Goal: Task Accomplishment & Management: Manage account settings

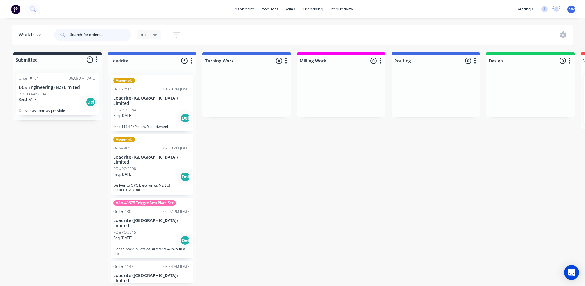
click at [104, 37] on input "text" at bounding box center [100, 35] width 61 height 12
type input "178"
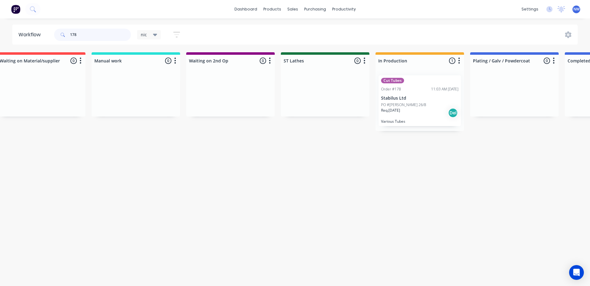
scroll to position [0, 855]
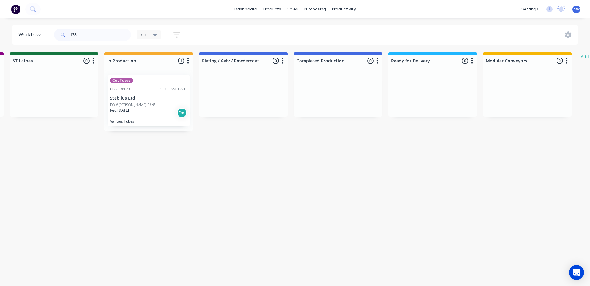
click at [160, 108] on div "Req. [DATE] Del" at bounding box center [148, 113] width 77 height 10
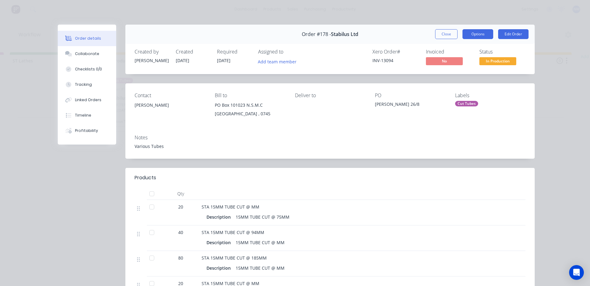
click at [473, 30] on button "Options" at bounding box center [477, 34] width 31 height 10
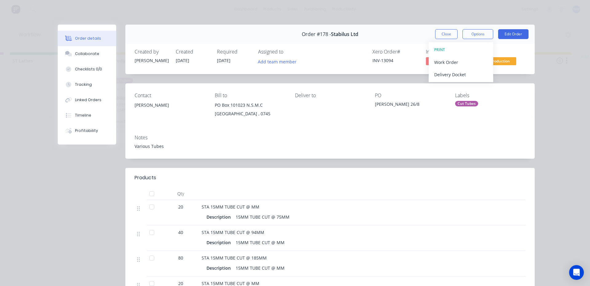
click at [397, 10] on div "Order details Collaborate Checklists 0/0 Tracking Linked Orders Timeline Profit…" at bounding box center [295, 143] width 590 height 286
click at [22, 91] on div "Order details Collaborate Checklists 0/0 Tracking Linked Orders Timeline Profit…" at bounding box center [295, 143] width 590 height 286
click at [450, 35] on button "Close" at bounding box center [446, 34] width 22 height 10
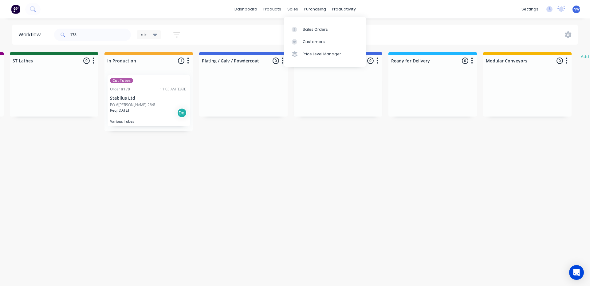
click at [307, 28] on div "Sales Orders" at bounding box center [315, 30] width 25 height 6
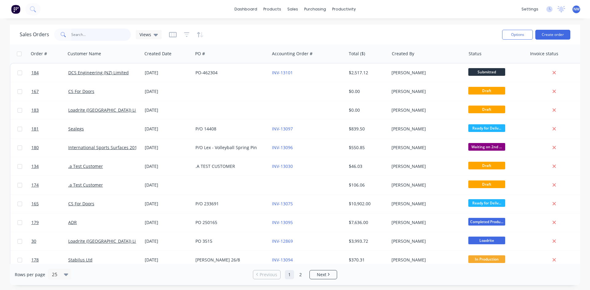
click at [80, 32] on input "text" at bounding box center [101, 35] width 60 height 12
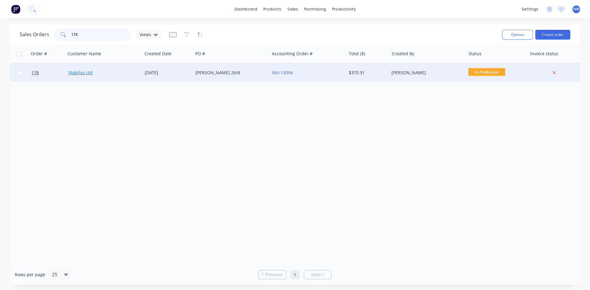
type input "178"
click at [87, 73] on link "Stabilus Ltd" at bounding box center [80, 73] width 24 height 6
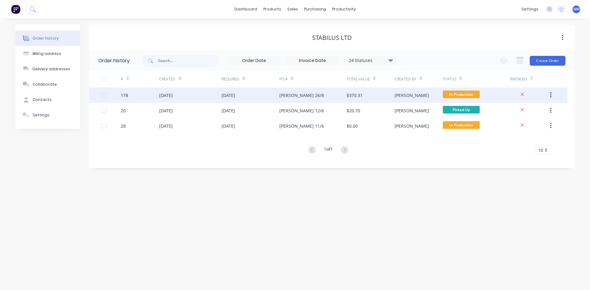
click at [383, 96] on div "$370.31" at bounding box center [371, 95] width 48 height 15
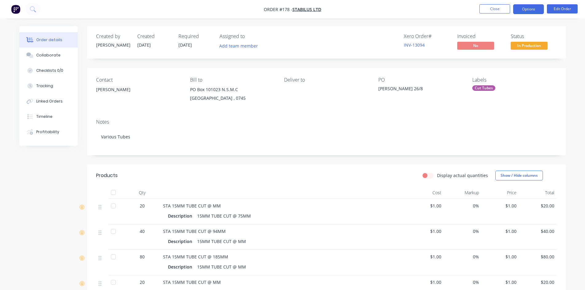
click at [537, 10] on button "Options" at bounding box center [528, 9] width 31 height 10
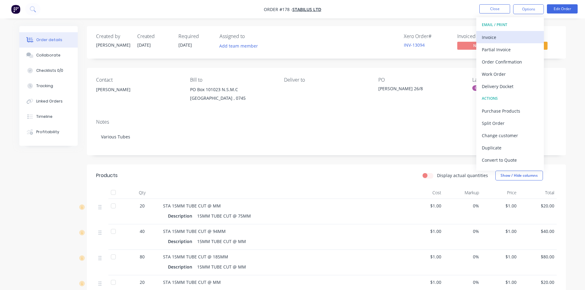
click at [494, 35] on div "Invoice" at bounding box center [510, 37] width 57 height 9
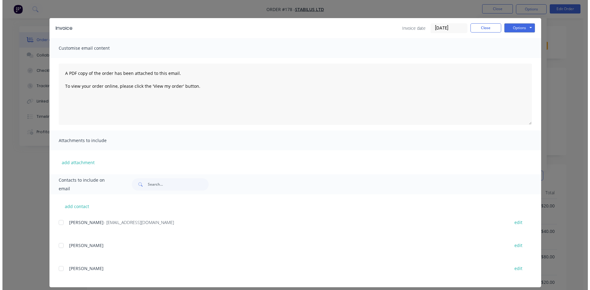
scroll to position [12, 0]
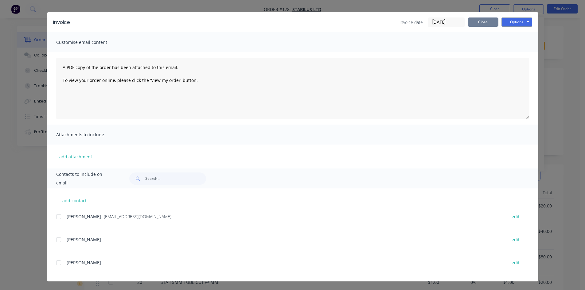
click at [479, 23] on button "Close" at bounding box center [483, 22] width 31 height 9
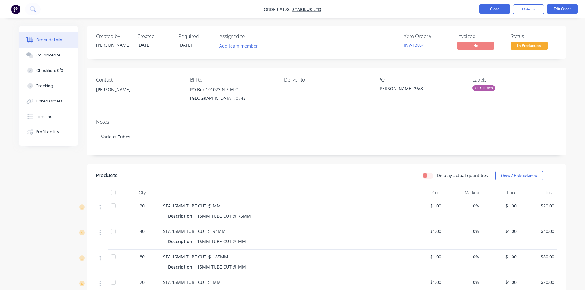
click at [496, 7] on button "Close" at bounding box center [495, 8] width 31 height 9
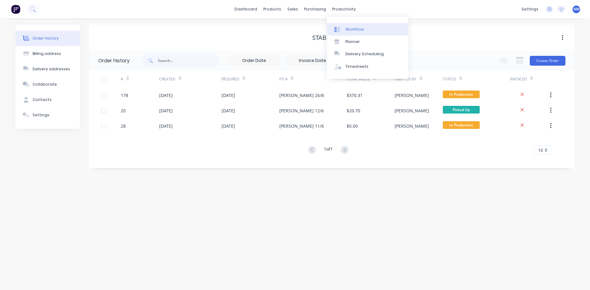
click at [352, 30] on div "Workflow" at bounding box center [354, 30] width 18 height 6
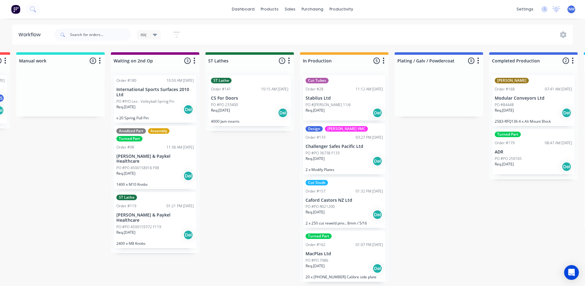
scroll to position [1, 749]
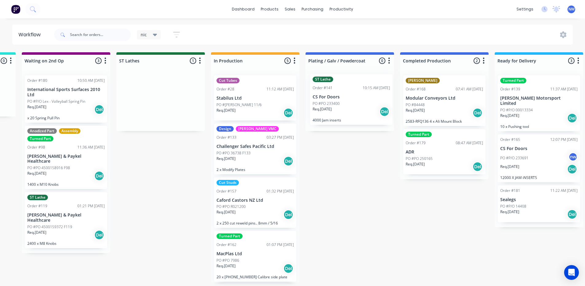
drag, startPoint x: 156, startPoint y: 109, endPoint x: 376, endPoint y: 112, distance: 219.7
click at [376, 112] on div "Submitted 1 Status colour #273444 hex #273444 Save Cancel Summaries Total order…" at bounding box center [116, 167] width 1738 height 230
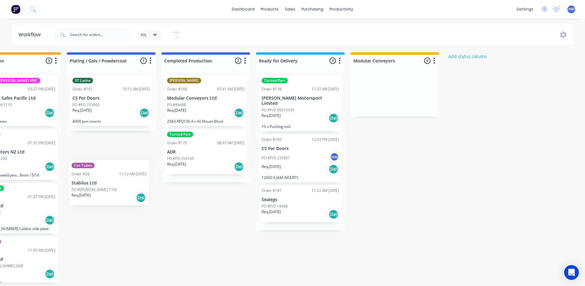
scroll to position [1, 984]
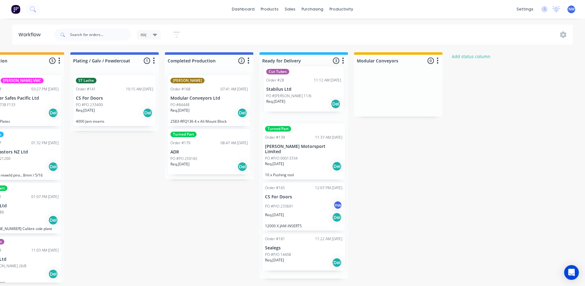
drag, startPoint x: 258, startPoint y: 107, endPoint x: 314, endPoint y: 99, distance: 56.5
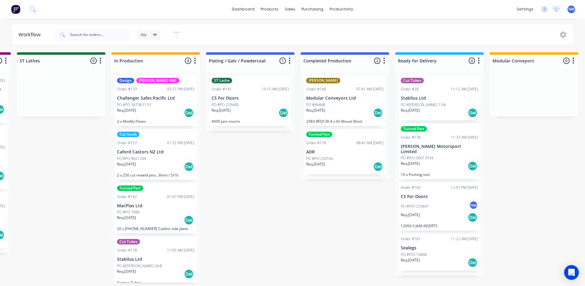
scroll to position [0, 0]
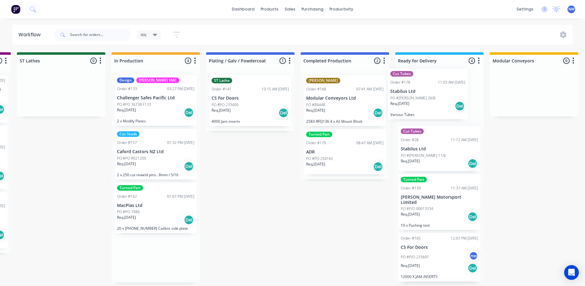
drag, startPoint x: 164, startPoint y: 261, endPoint x: 446, endPoint y: 92, distance: 328.1
click at [446, 92] on div "Submitted 1 Status colour #273444 hex #273444 Save Cancel Summaries Total order…" at bounding box center [16, 167] width 1738 height 230
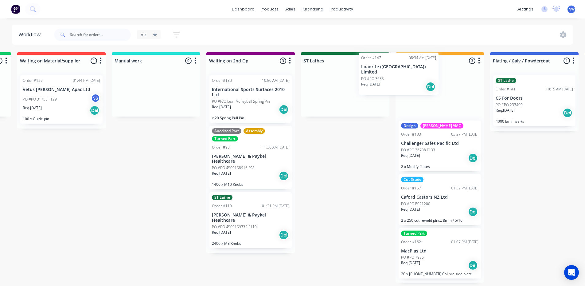
scroll to position [0, 564]
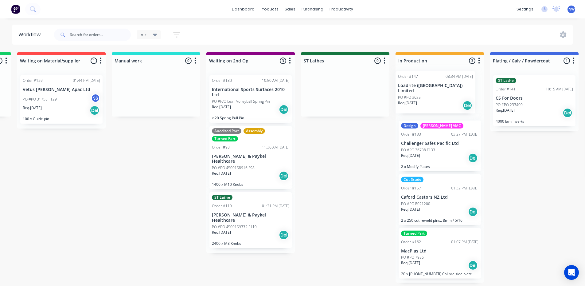
drag, startPoint x: 153, startPoint y: 271, endPoint x: 440, endPoint y: 96, distance: 335.8
click at [440, 96] on div "Submitted 1 Status colour #273444 hex #273444 Save Cancel Summaries Total order…" at bounding box center [301, 167] width 1738 height 230
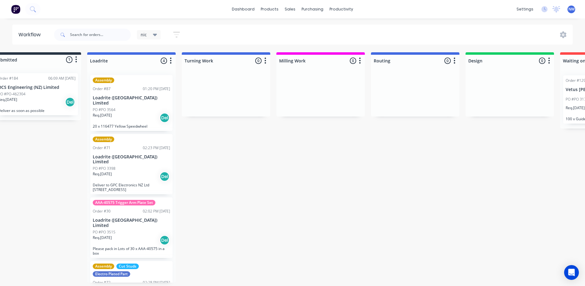
scroll to position [0, 0]
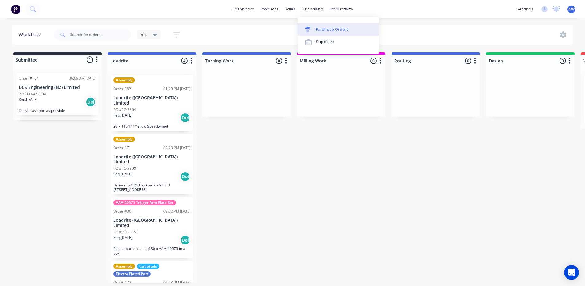
click at [320, 31] on div "Purchase Orders" at bounding box center [332, 30] width 33 height 6
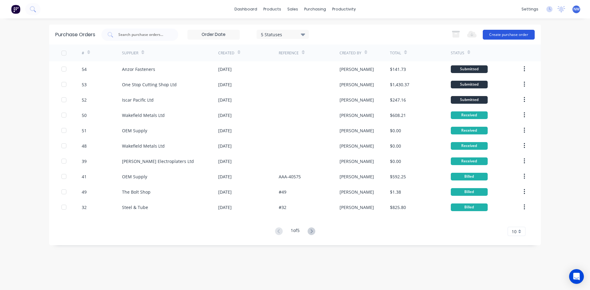
click at [512, 35] on button "Create purchase order" at bounding box center [509, 35] width 52 height 10
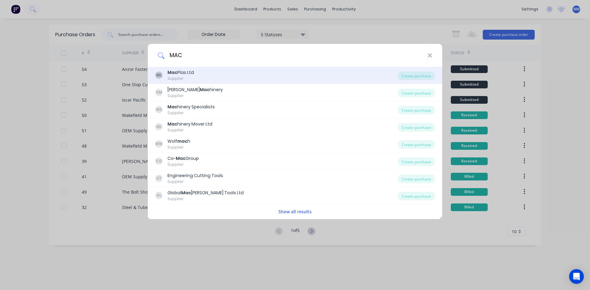
type input "MAC"
click at [184, 77] on div "Supplier" at bounding box center [180, 79] width 26 height 6
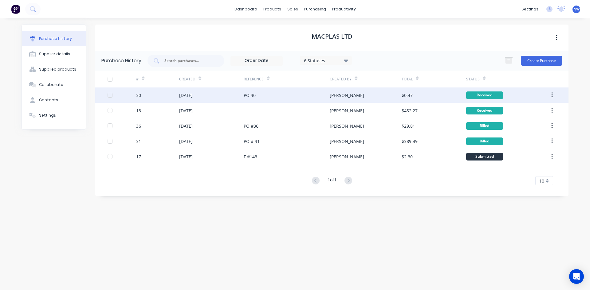
click at [272, 96] on div "PO 30" at bounding box center [287, 95] width 86 height 15
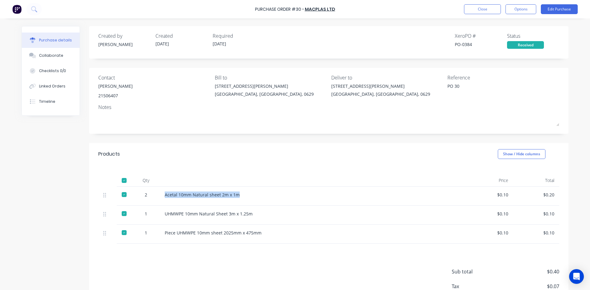
drag, startPoint x: 163, startPoint y: 195, endPoint x: 236, endPoint y: 196, distance: 72.2
click at [236, 196] on div "Acetal 10mm Natural sheet 2m x 1m" at bounding box center [313, 195] width 297 height 6
copy div "Acetal 10mm Natural sheet 2m x 1m"
click at [474, 9] on button "Close" at bounding box center [482, 9] width 37 height 10
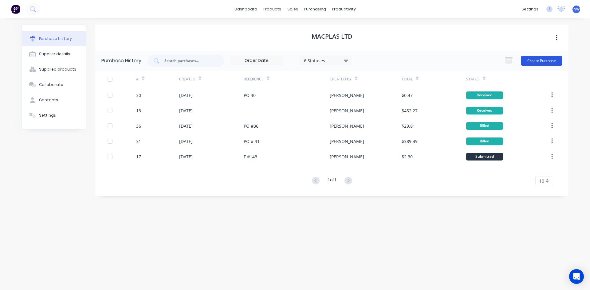
click at [537, 61] on button "Create Purchase" at bounding box center [541, 61] width 41 height 10
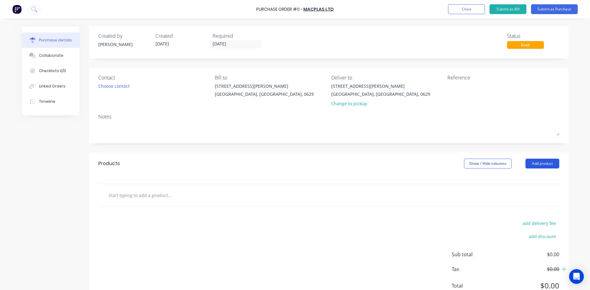
click at [547, 161] on button "Add product" at bounding box center [542, 164] width 34 height 10
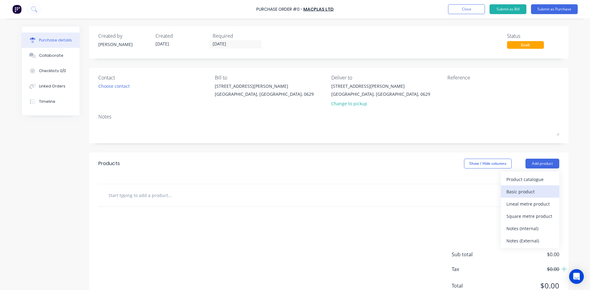
click at [525, 191] on div "Basic product" at bounding box center [529, 191] width 47 height 9
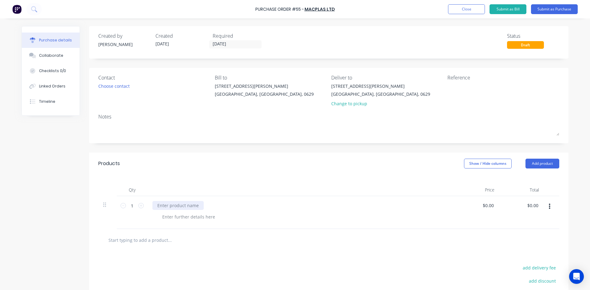
click at [189, 208] on div at bounding box center [177, 205] width 51 height 9
paste div
click at [174, 206] on div "Acetal 10mm Natural sheet 2m x 1m" at bounding box center [194, 205] width 85 height 9
drag, startPoint x: 199, startPoint y: 205, endPoint x: 183, endPoint y: 206, distance: 15.7
click at [183, 206] on div "Acetal 20mm Natural sheet 2m x 1m" at bounding box center [194, 205] width 85 height 9
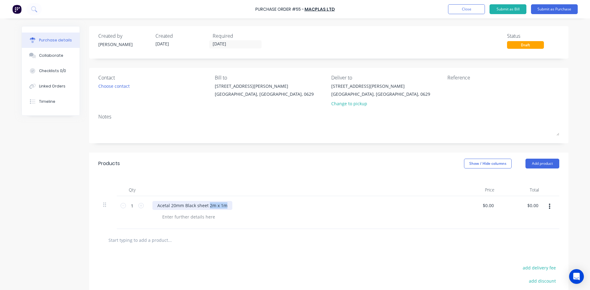
drag, startPoint x: 225, startPoint y: 207, endPoint x: 206, endPoint y: 207, distance: 18.1
click at [206, 207] on div "Acetal 20mm Black sheet 2m x 1m" at bounding box center [192, 205] width 80 height 9
click at [218, 207] on div "Acetal 20mm Black sheet 0.7m*0.3" at bounding box center [192, 205] width 81 height 9
click at [122, 86] on div "Choose contact" at bounding box center [113, 86] width 31 height 6
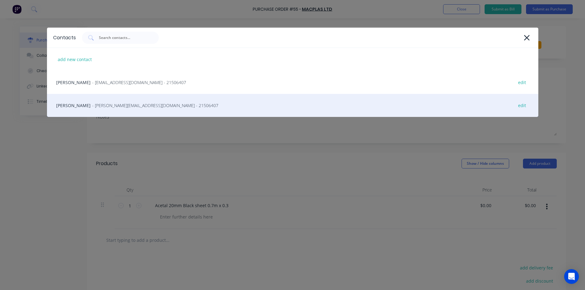
click at [118, 108] on span "- john@macplas.co.nz - 21506407" at bounding box center [155, 105] width 126 height 6
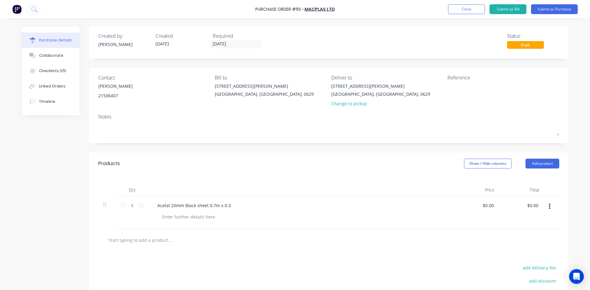
click at [233, 205] on div "Acetal 20mm Black sheet 0.7m x 0.3" at bounding box center [300, 205] width 297 height 9
drag, startPoint x: 204, startPoint y: 205, endPoint x: 227, endPoint y: 205, distance: 23.0
click at [227, 205] on div "Acetal 20mm Black sheet 0.7m x 0.3" at bounding box center [193, 205] width 83 height 9
click at [247, 216] on div at bounding box center [303, 217] width 293 height 9
click at [555, 9] on button "Submit as Purchase" at bounding box center [554, 9] width 47 height 10
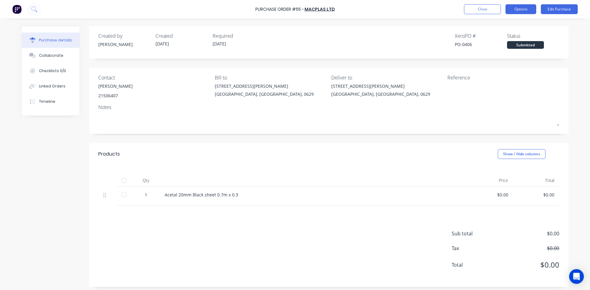
click at [520, 11] on button "Options" at bounding box center [520, 9] width 31 height 10
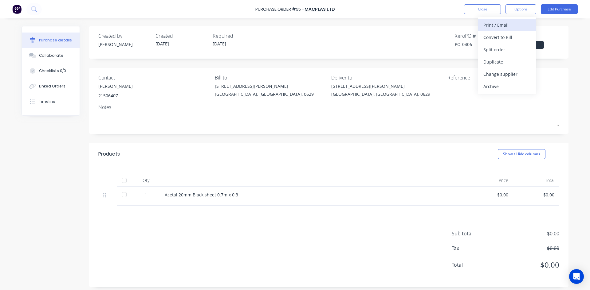
click at [506, 27] on div "Print / Email" at bounding box center [506, 25] width 47 height 9
click at [493, 41] on div "With pricing" at bounding box center [506, 37] width 47 height 9
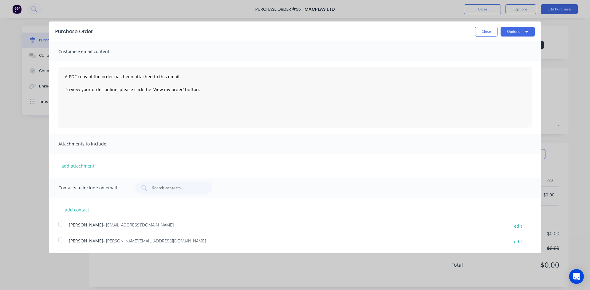
click at [61, 242] on div at bounding box center [61, 240] width 12 height 12
click at [510, 35] on button "Options" at bounding box center [518, 32] width 34 height 10
click at [496, 61] on div "Email" at bounding box center [505, 59] width 47 height 9
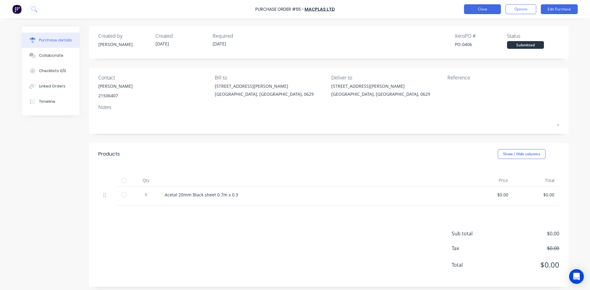
click at [482, 11] on button "Close" at bounding box center [482, 9] width 37 height 10
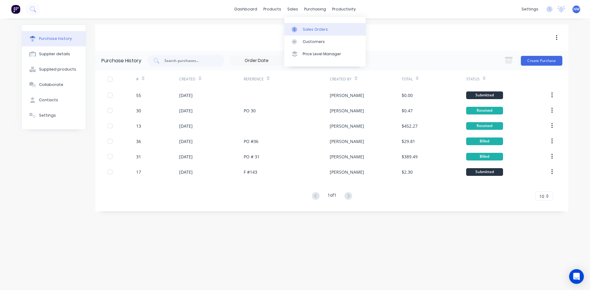
click at [309, 29] on div "Sales Orders" at bounding box center [315, 30] width 25 height 6
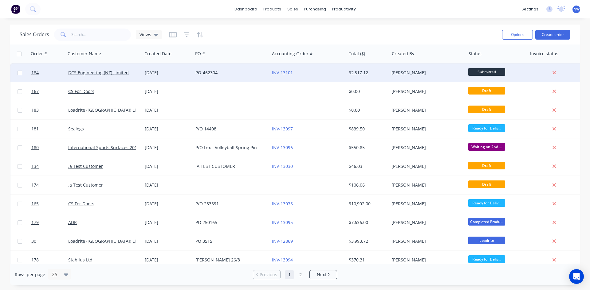
click at [179, 76] on div "[DATE]" at bounding box center [168, 73] width 46 height 6
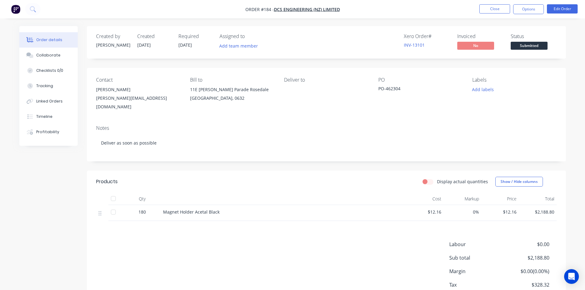
click at [531, 14] on nav "Order #184 - DCS Engineering (NZ) Limited Close Options Edit Order" at bounding box center [292, 9] width 585 height 18
click at [531, 10] on button "Options" at bounding box center [528, 9] width 31 height 10
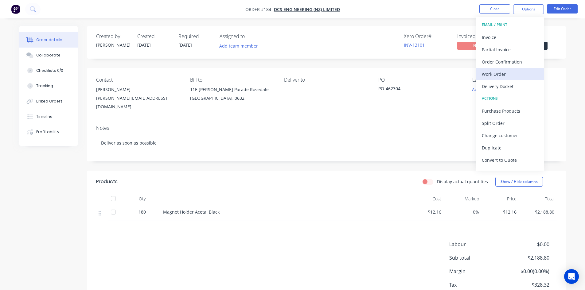
click at [502, 74] on div "Work Order" at bounding box center [510, 74] width 57 height 9
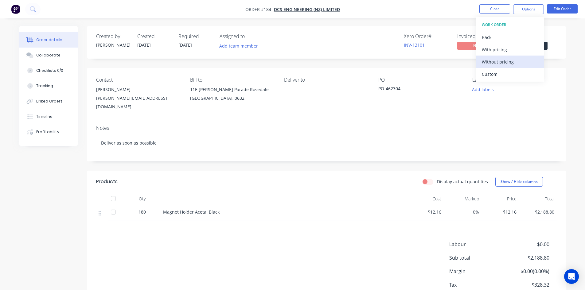
click at [510, 61] on div "Without pricing" at bounding box center [510, 61] width 57 height 9
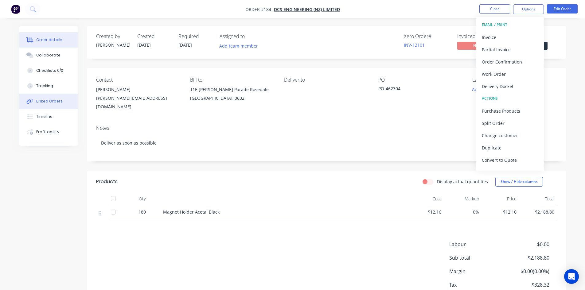
click at [47, 101] on div "Linked Orders" at bounding box center [49, 102] width 26 height 6
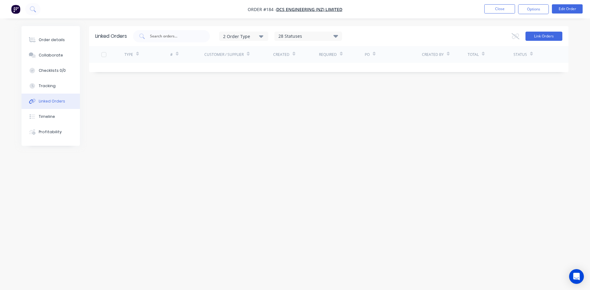
click at [549, 38] on button "Link Orders" at bounding box center [543, 36] width 37 height 9
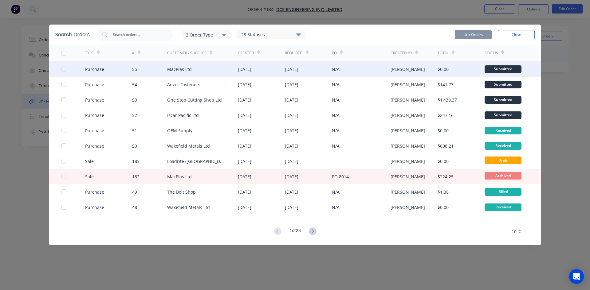
click at [63, 71] on div at bounding box center [64, 69] width 12 height 12
click at [474, 34] on button "Link Orders" at bounding box center [473, 34] width 37 height 9
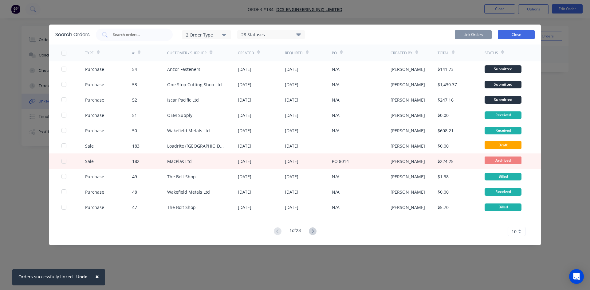
click at [519, 35] on button "Close" at bounding box center [516, 34] width 37 height 9
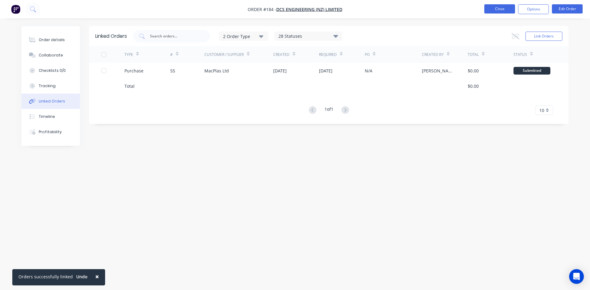
click at [496, 7] on button "Close" at bounding box center [499, 8] width 31 height 9
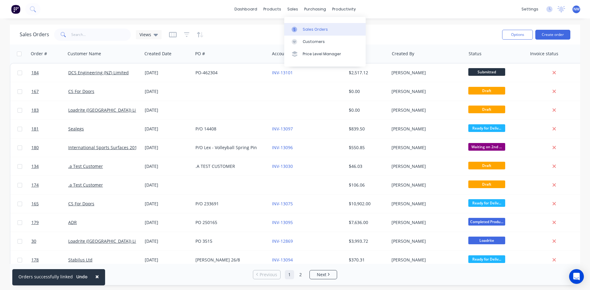
click at [301, 30] on link "Sales Orders" at bounding box center [324, 29] width 81 height 12
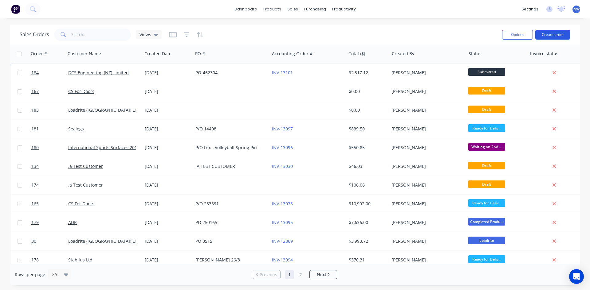
click at [553, 35] on button "Create order" at bounding box center [552, 35] width 35 height 10
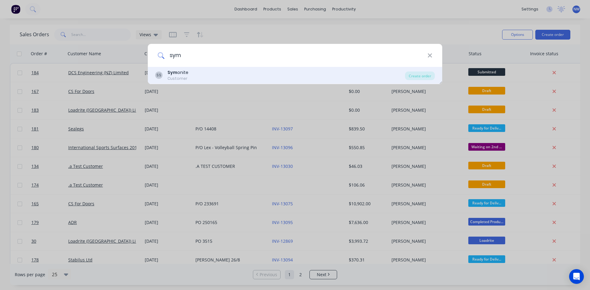
type input "sym"
click at [184, 78] on div "Customer" at bounding box center [177, 79] width 21 height 6
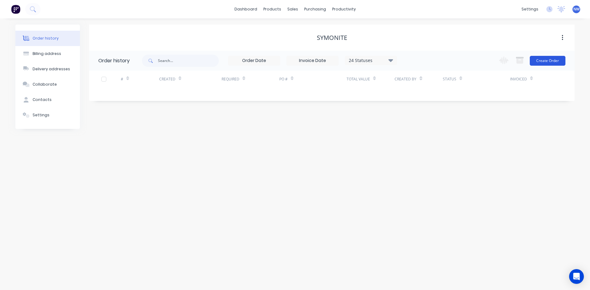
click at [553, 61] on button "Create Order" at bounding box center [548, 61] width 36 height 10
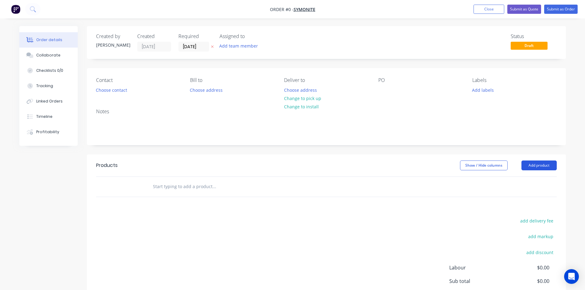
click at [527, 168] on button "Add product" at bounding box center [539, 166] width 35 height 10
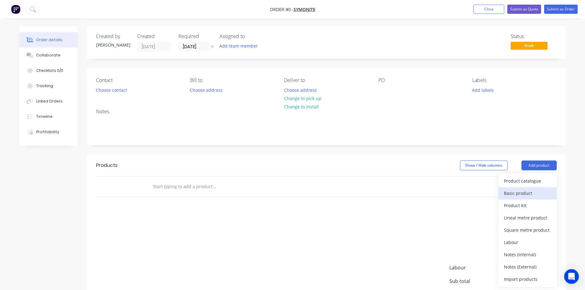
click at [521, 195] on div "Basic product" at bounding box center [527, 193] width 47 height 9
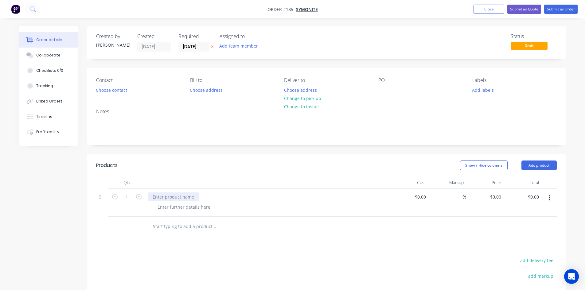
click at [186, 195] on div at bounding box center [173, 197] width 51 height 9
paste div
drag, startPoint x: 203, startPoint y: 197, endPoint x: 187, endPoint y: 200, distance: 16.5
click at [187, 200] on div "rectangular type of fixing plates" at bounding box center [185, 197] width 75 height 9
click at [422, 197] on input at bounding box center [425, 197] width 7 height 9
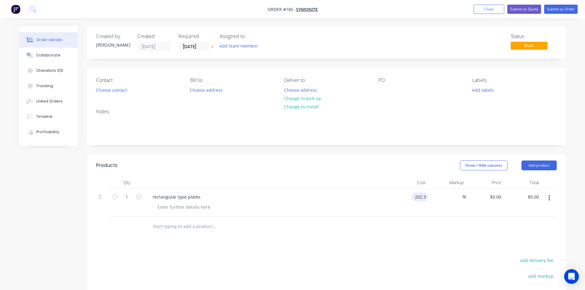
type input "$202.30"
click at [386, 231] on div at bounding box center [326, 227] width 461 height 20
click at [129, 199] on input "1" at bounding box center [127, 197] width 16 height 9
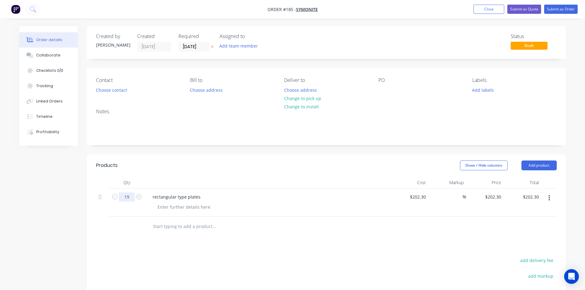
type input "19"
type input "$3,843.70"
click at [324, 250] on div "Products Show / Hide columns Add product Qty Cost Markup Price Total 19 rectang…" at bounding box center [326, 270] width 479 height 230
click at [387, 81] on div "PO" at bounding box center [421, 80] width 84 height 6
click at [383, 81] on div "PO" at bounding box center [421, 80] width 84 height 6
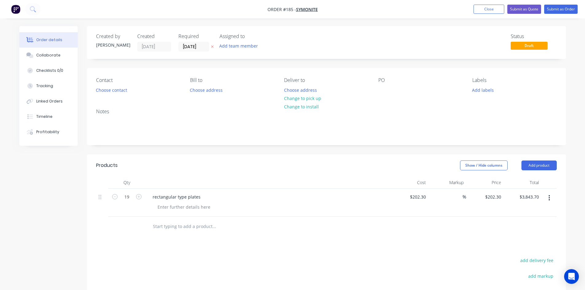
click at [389, 82] on div "PO" at bounding box center [421, 80] width 84 height 6
click at [388, 89] on div at bounding box center [384, 90] width 10 height 9
paste div
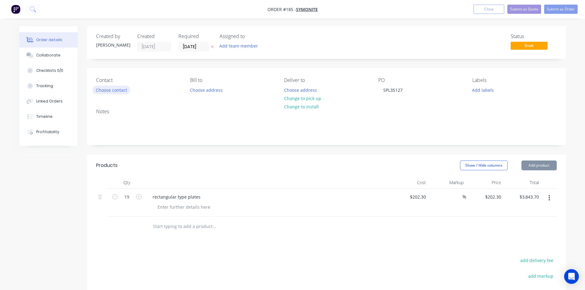
click at [119, 92] on button "Choose contact" at bounding box center [111, 90] width 38 height 8
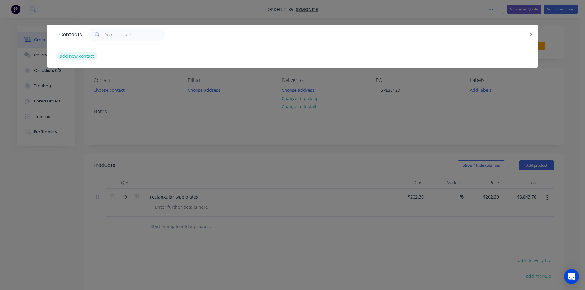
click at [82, 57] on button "add new contact" at bounding box center [77, 56] width 41 height 8
select select "NZ"
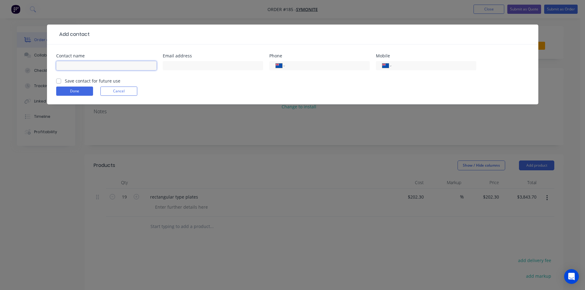
click at [100, 68] on input "text" at bounding box center [106, 65] width 100 height 9
paste input "Stefan Claveria"
type input "Stefan Claveria"
click at [189, 67] on input "text" at bounding box center [213, 65] width 100 height 9
paste input "stefan.claveria@symonite.co.nz"
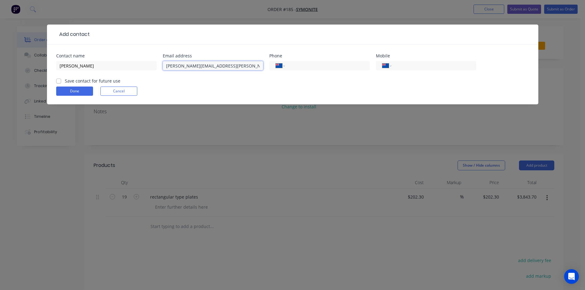
type input "stefan.claveria@symonite.co.nz"
click at [65, 82] on label "Save contact for future use" at bounding box center [93, 81] width 56 height 6
click at [57, 82] on input "Save contact for future use" at bounding box center [58, 81] width 5 height 6
checkbox input "true"
click at [75, 93] on button "Done" at bounding box center [74, 91] width 37 height 9
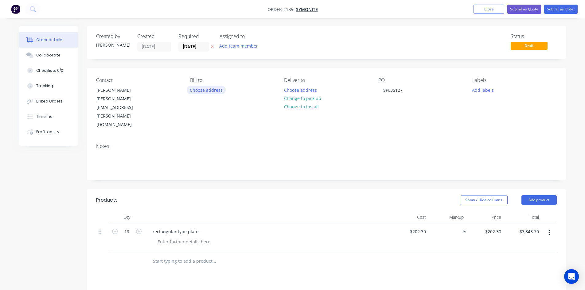
click at [210, 91] on button "Choose address" at bounding box center [206, 90] width 39 height 8
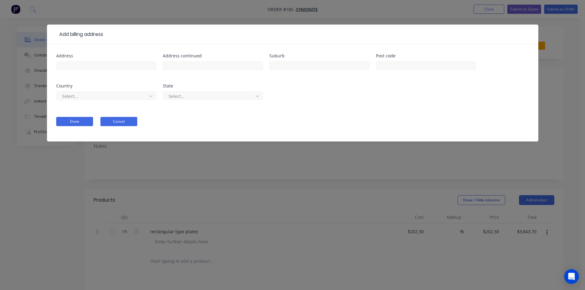
click at [125, 119] on button "Cancel" at bounding box center [118, 121] width 37 height 9
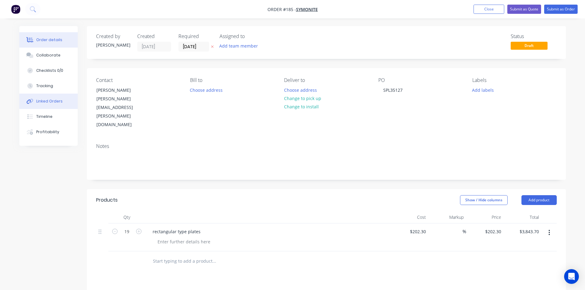
click at [45, 102] on div "Linked Orders" at bounding box center [49, 102] width 26 height 6
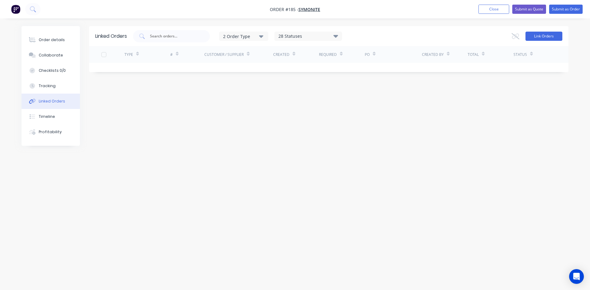
click at [537, 36] on button "Link Orders" at bounding box center [543, 36] width 37 height 9
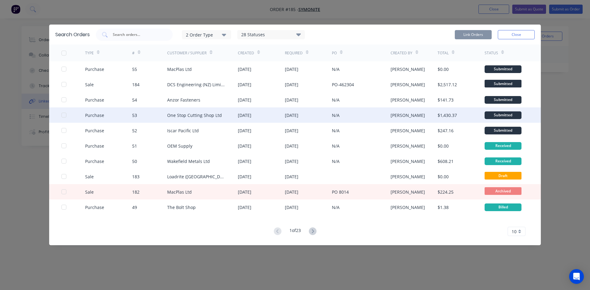
click at [62, 116] on div at bounding box center [64, 115] width 12 height 12
click at [470, 35] on button "Link Orders" at bounding box center [473, 34] width 37 height 9
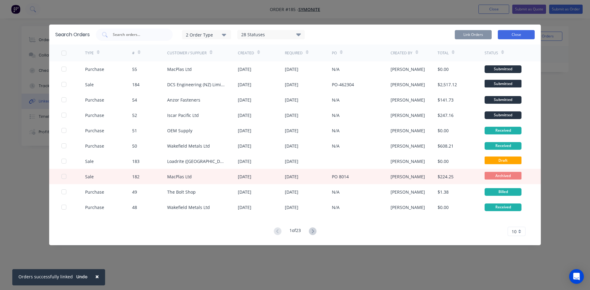
click at [521, 36] on button "Close" at bounding box center [516, 34] width 37 height 9
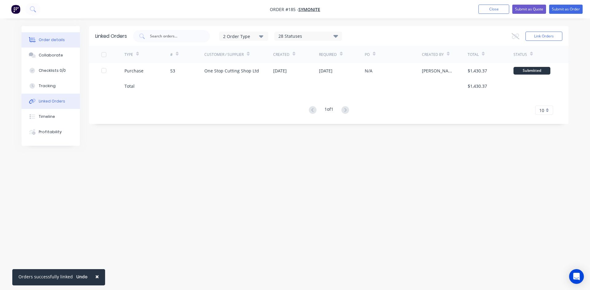
click at [51, 42] on div "Order details" at bounding box center [52, 40] width 26 height 6
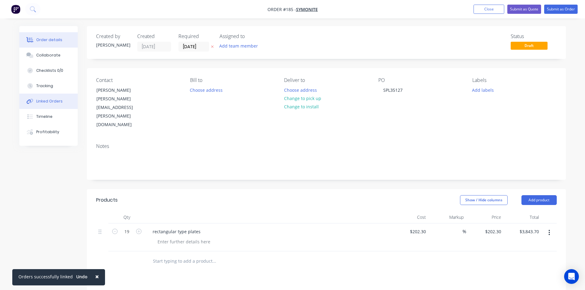
click at [48, 104] on button "Linked Orders" at bounding box center [48, 101] width 58 height 15
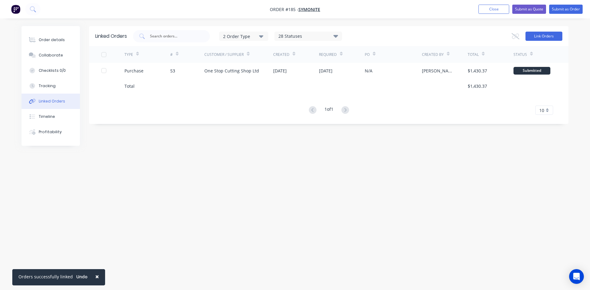
click at [552, 39] on button "Link Orders" at bounding box center [543, 36] width 37 height 9
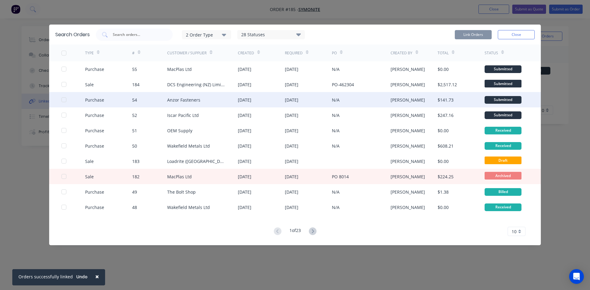
click at [64, 100] on div at bounding box center [64, 100] width 12 height 12
click at [473, 35] on button "Link Orders" at bounding box center [473, 34] width 37 height 9
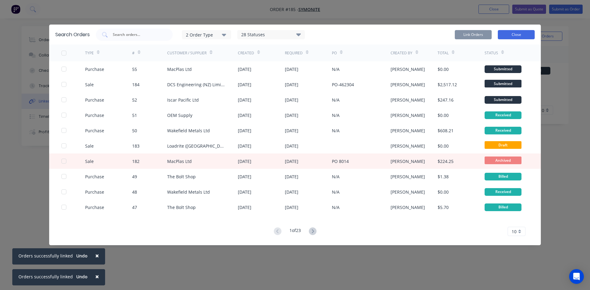
click at [521, 35] on button "Close" at bounding box center [516, 34] width 37 height 9
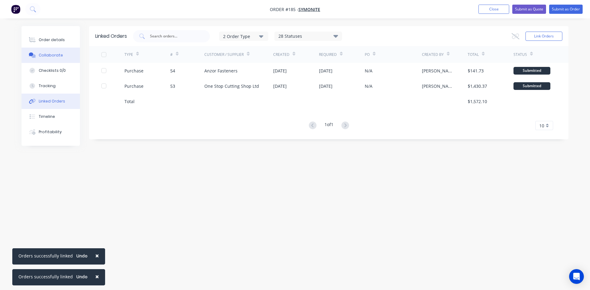
click at [61, 56] on button "Collaborate" at bounding box center [51, 55] width 58 height 15
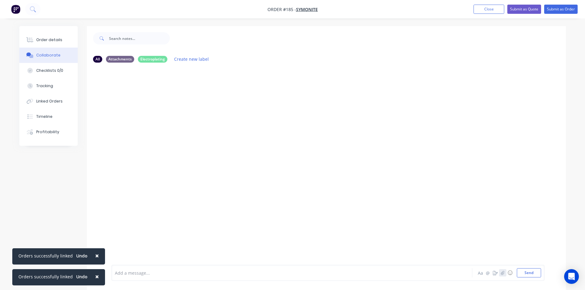
click at [501, 274] on button "button" at bounding box center [502, 272] width 7 height 7
click at [529, 275] on button "Send" at bounding box center [529, 273] width 24 height 9
click at [45, 42] on div "Order details" at bounding box center [49, 40] width 26 height 6
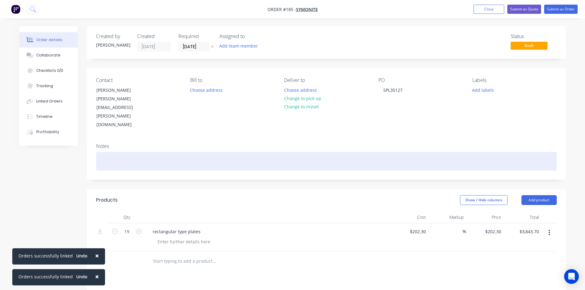
click at [124, 152] on div at bounding box center [326, 161] width 461 height 19
drag, startPoint x: 189, startPoint y: 142, endPoint x: 183, endPoint y: 136, distance: 8.1
drag, startPoint x: 206, startPoint y: 138, endPoint x: 160, endPoint y: 141, distance: 46.2
click at [160, 152] on div "Autolathing to supply 12mm threaded road" at bounding box center [326, 161] width 461 height 19
click at [222, 152] on div "Autolathing to supply m12 Threaded Rod" at bounding box center [326, 161] width 461 height 19
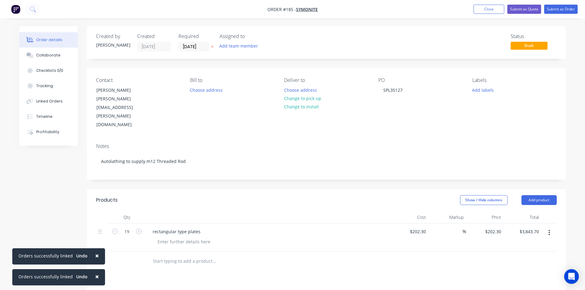
drag, startPoint x: 93, startPoint y: 257, endPoint x: 97, endPoint y: 277, distance: 20.6
click at [95, 257] on span "×" at bounding box center [97, 256] width 4 height 9
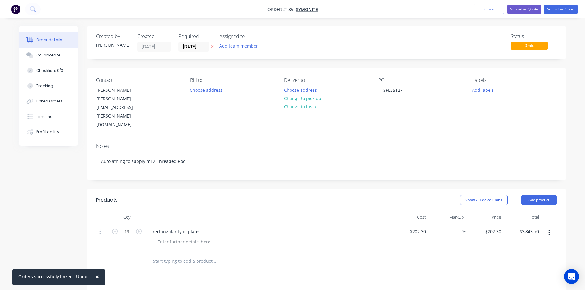
click at [95, 277] on span "×" at bounding box center [97, 277] width 4 height 9
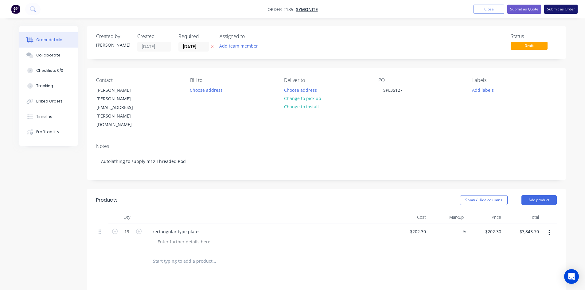
click at [561, 10] on button "Submit as Order" at bounding box center [561, 9] width 33 height 9
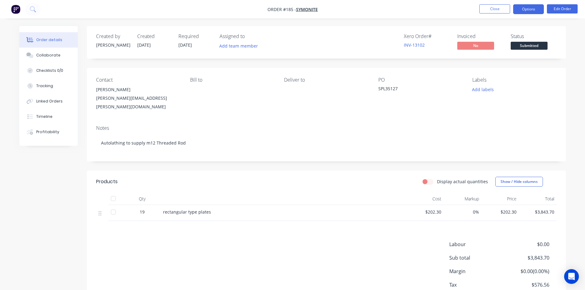
click at [528, 6] on button "Options" at bounding box center [528, 9] width 31 height 10
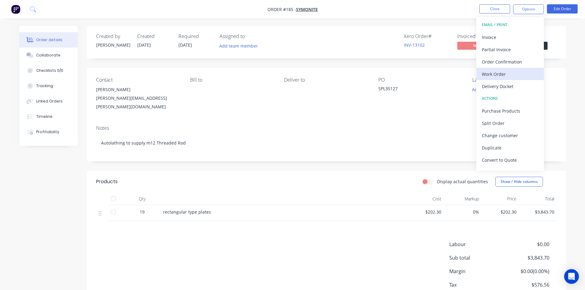
click at [500, 74] on div "Work Order" at bounding box center [510, 74] width 57 height 9
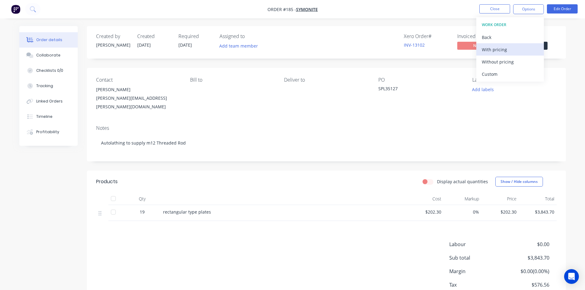
click at [505, 48] on div "With pricing" at bounding box center [510, 49] width 57 height 9
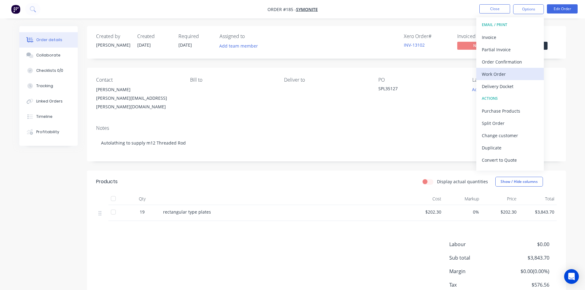
click at [498, 74] on div "Work Order" at bounding box center [510, 74] width 57 height 9
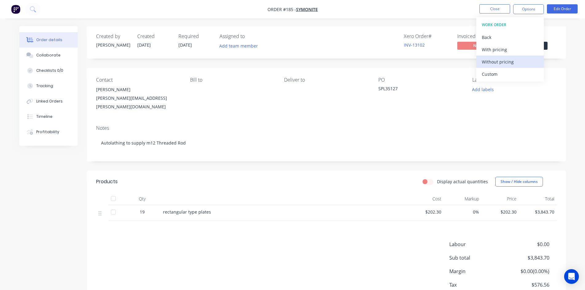
click at [504, 62] on div "Without pricing" at bounding box center [510, 61] width 57 height 9
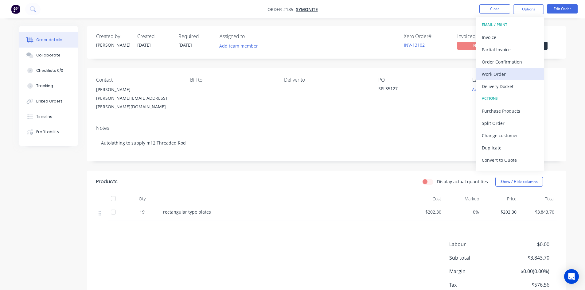
click at [507, 76] on div "Work Order" at bounding box center [510, 74] width 57 height 9
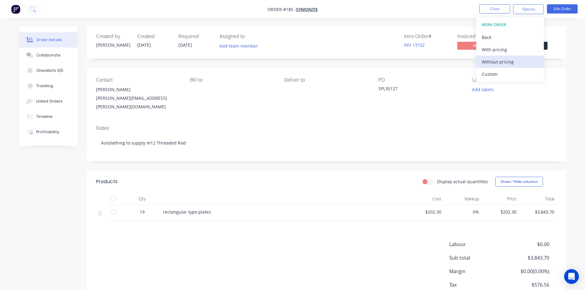
click at [503, 65] on div "Without pricing" at bounding box center [510, 61] width 57 height 9
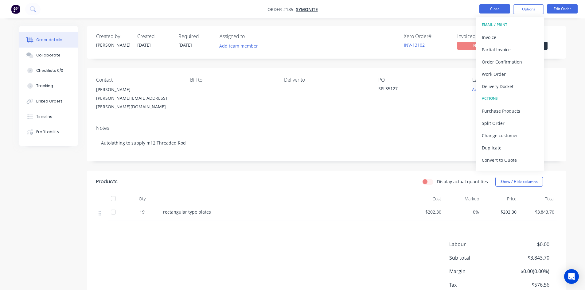
click at [493, 8] on button "Close" at bounding box center [495, 8] width 31 height 9
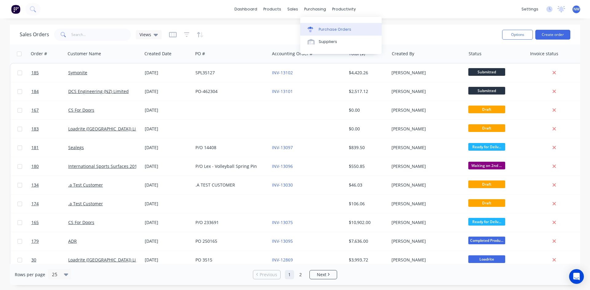
click at [331, 30] on div "Purchase Orders" at bounding box center [335, 30] width 33 height 6
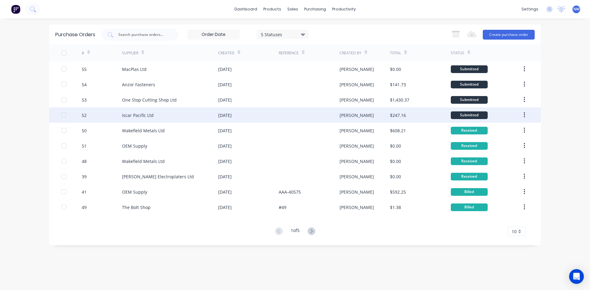
click at [270, 114] on div "[DATE]" at bounding box center [248, 115] width 61 height 15
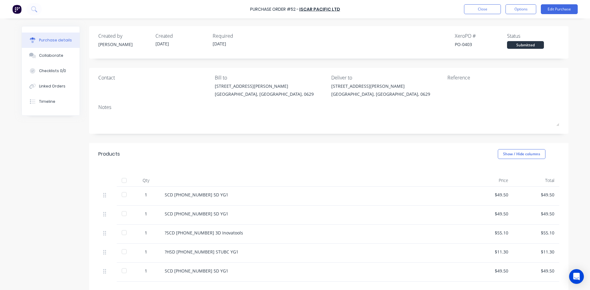
click at [121, 181] on div at bounding box center [124, 181] width 12 height 12
click at [490, 9] on button "Close" at bounding box center [482, 9] width 37 height 10
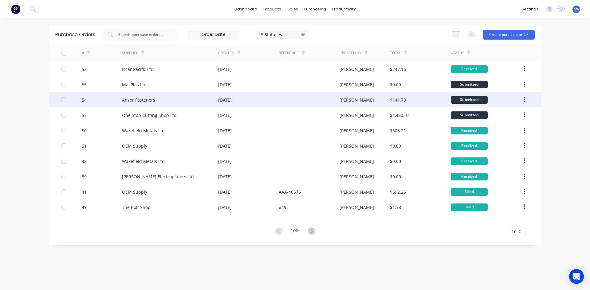
click at [151, 100] on div "Anzor Fasteners" at bounding box center [138, 100] width 33 height 6
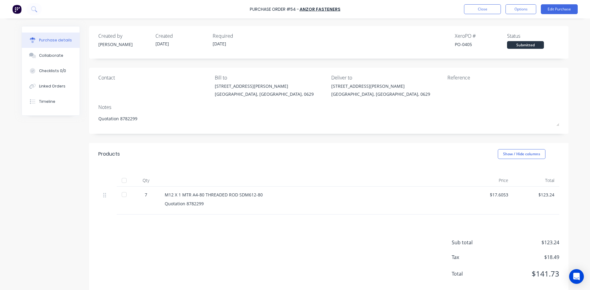
click at [123, 179] on div at bounding box center [124, 181] width 12 height 12
type textarea "x"
click at [484, 9] on button "Close" at bounding box center [482, 9] width 37 height 10
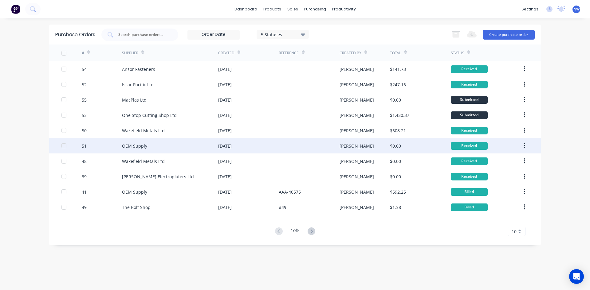
click at [287, 151] on div at bounding box center [309, 145] width 61 height 15
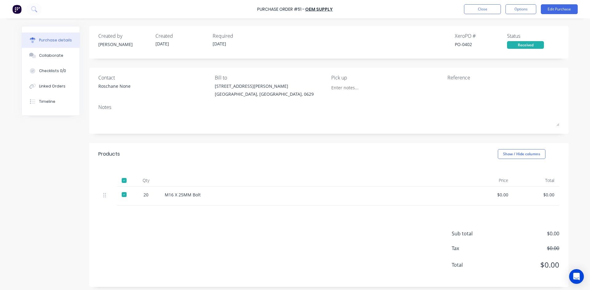
click at [505, 197] on div "$0.00" at bounding box center [490, 195] width 36 height 6
click at [503, 196] on div "$0.00" at bounding box center [490, 195] width 36 height 6
click at [507, 195] on div "$0.00" at bounding box center [490, 196] width 46 height 19
click at [553, 11] on button "Edit Purchase" at bounding box center [559, 9] width 37 height 10
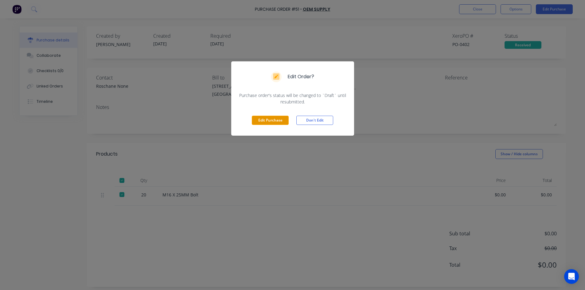
click at [274, 119] on button "Edit Purchase" at bounding box center [270, 120] width 37 height 9
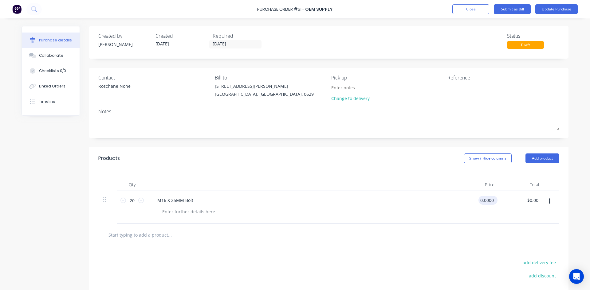
click at [487, 204] on input "0.0000" at bounding box center [486, 200] width 17 height 9
type input "$0.90"
type input "$18.00"
click at [467, 238] on div at bounding box center [328, 235] width 451 height 12
click at [554, 10] on button "Update Purchase" at bounding box center [556, 9] width 42 height 10
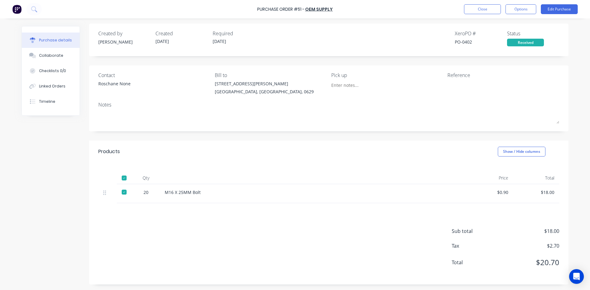
scroll to position [3, 0]
